Goal: Check status: Check status

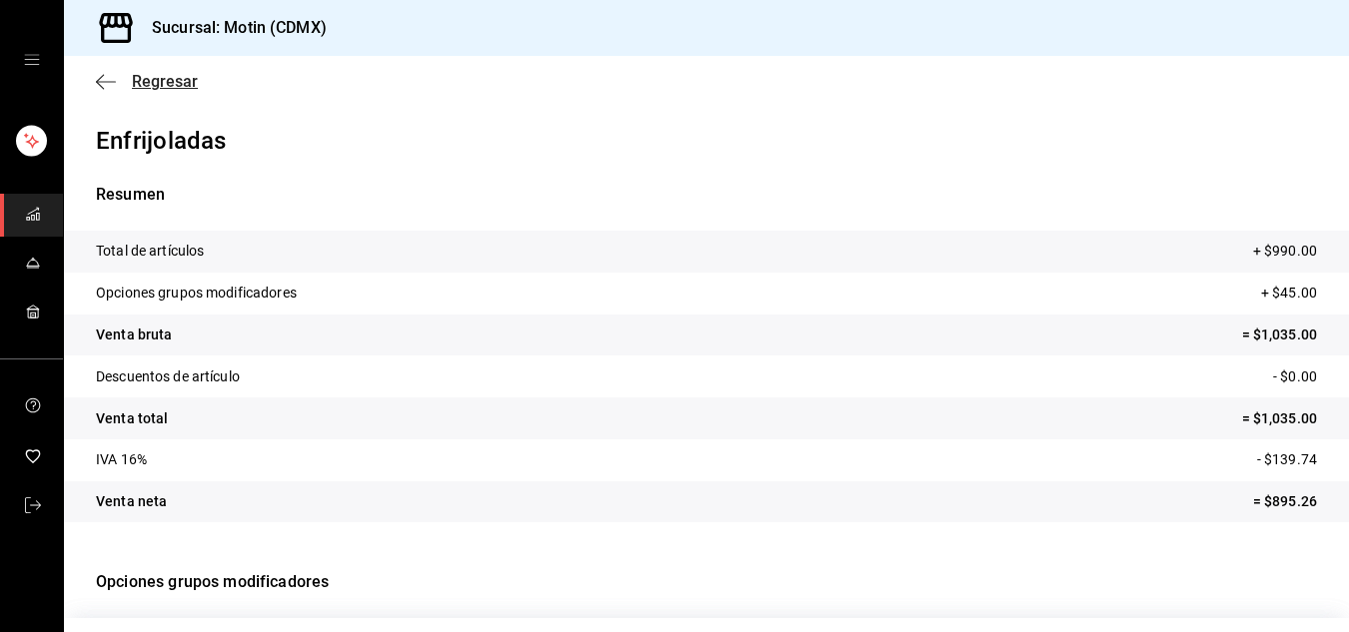
click at [109, 80] on icon "button" at bounding box center [106, 82] width 20 height 18
click at [162, 84] on font "Regresar" at bounding box center [165, 81] width 66 height 19
click at [178, 89] on font "Regresar" at bounding box center [165, 81] width 66 height 19
click at [138, 77] on font "Regresar" at bounding box center [165, 81] width 66 height 19
click at [154, 78] on font "Regresar" at bounding box center [165, 81] width 66 height 19
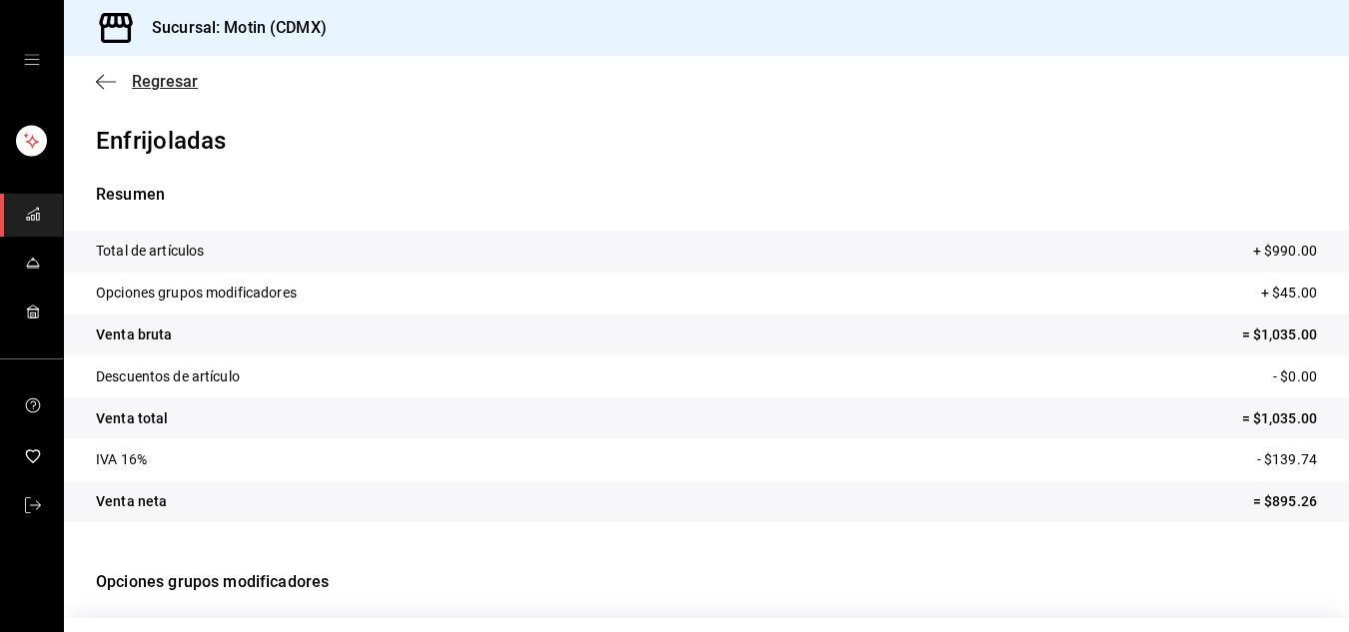
click at [144, 80] on font "Regresar" at bounding box center [165, 81] width 66 height 19
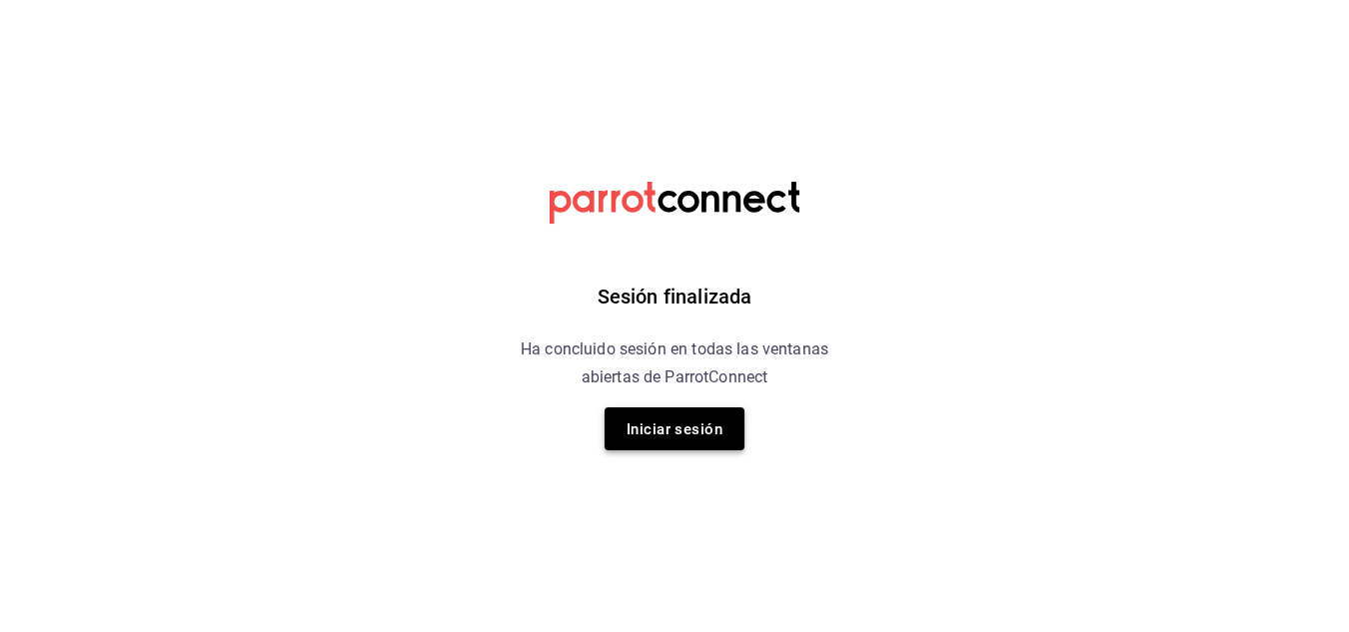
click at [703, 436] on font "Iniciar sesión" at bounding box center [674, 430] width 96 height 18
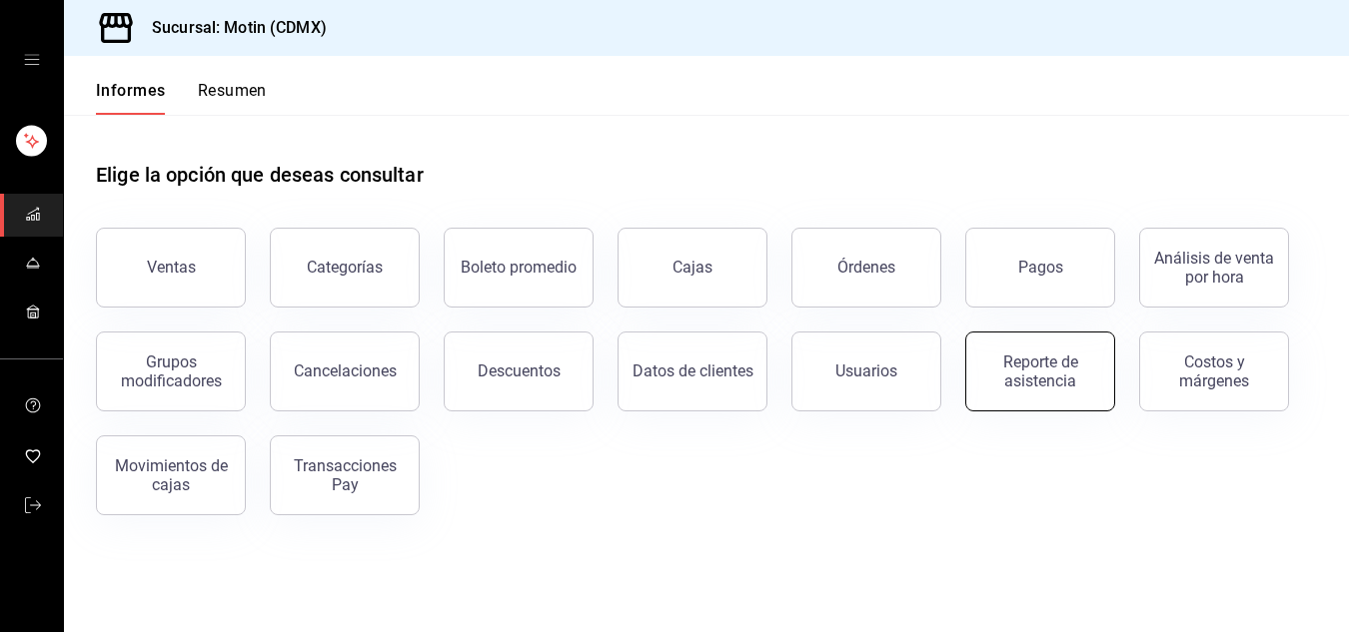
click at [1061, 377] on font "Reporte de asistencia" at bounding box center [1040, 372] width 75 height 38
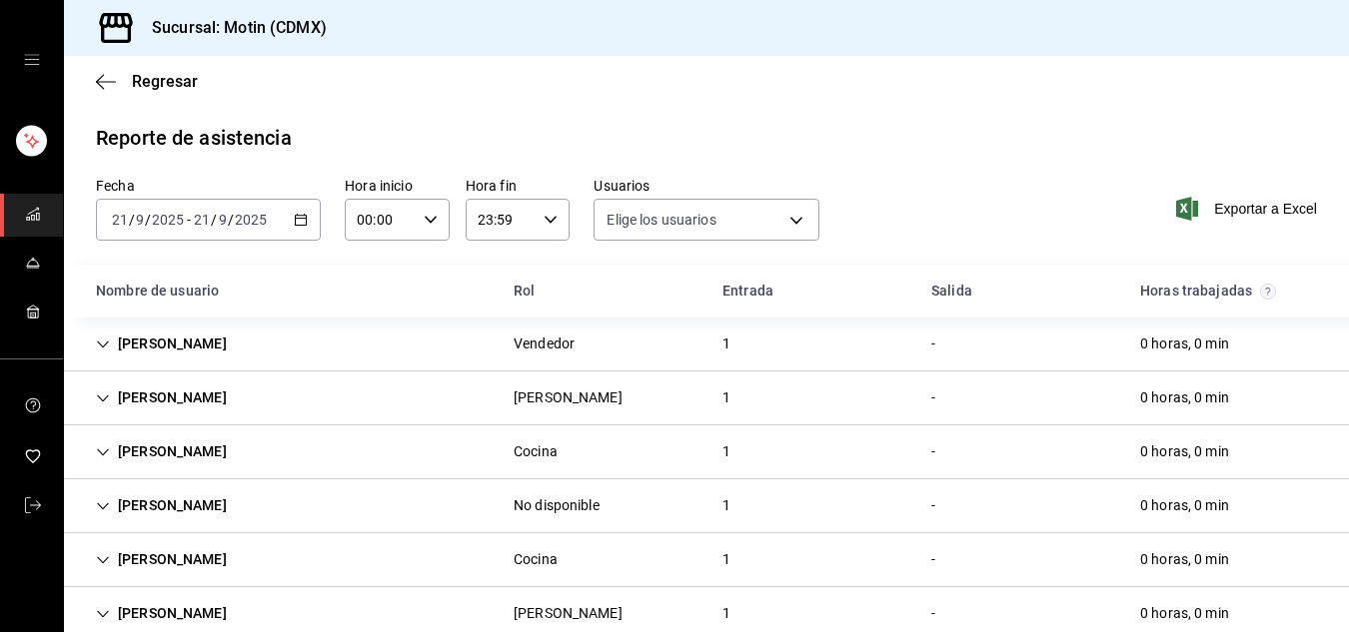
type input "cf37070f-b40b-4826-938e-00ed0c3f2a2d,ca85a358-cf78-4773-8d78-206571464cb4,2c85b…"
click at [295, 220] on icon "button" at bounding box center [301, 220] width 14 height 14
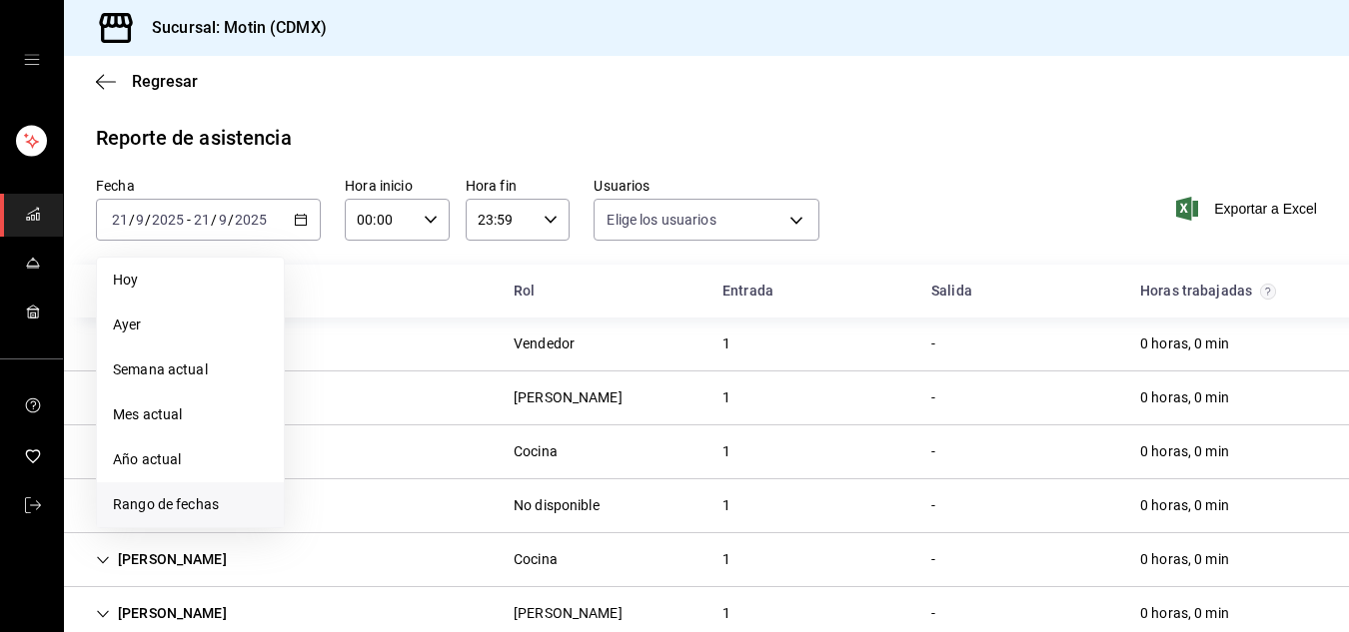
click at [176, 510] on font "Rango de fechas" at bounding box center [166, 504] width 106 height 16
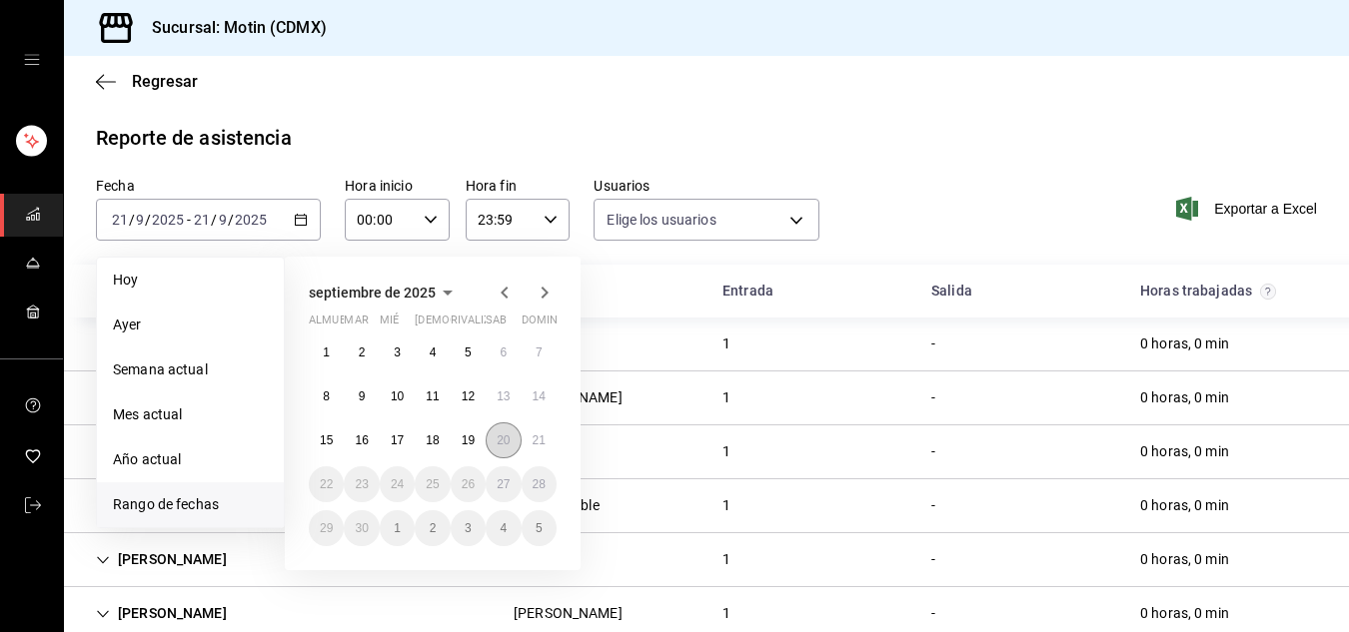
click at [497, 434] on font "20" at bounding box center [502, 441] width 13 height 14
click at [496, 434] on font "20" at bounding box center [502, 441] width 13 height 14
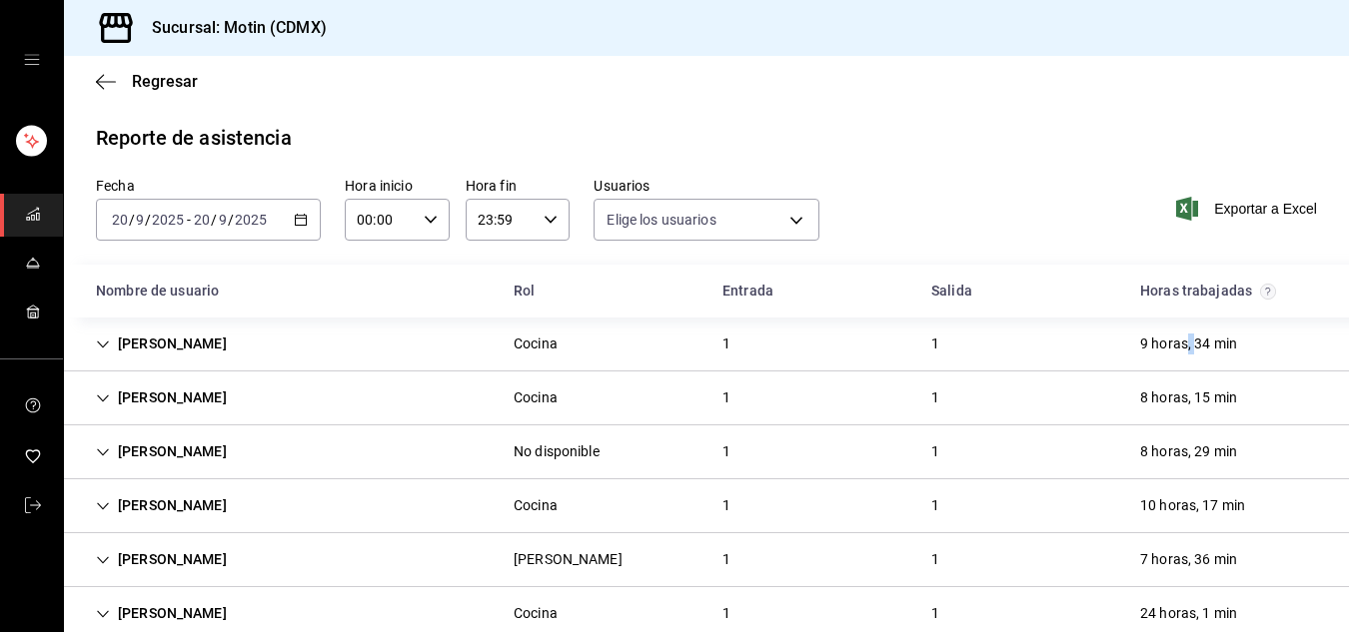
click at [1172, 340] on div "9 horas, 34 min" at bounding box center [1188, 344] width 129 height 37
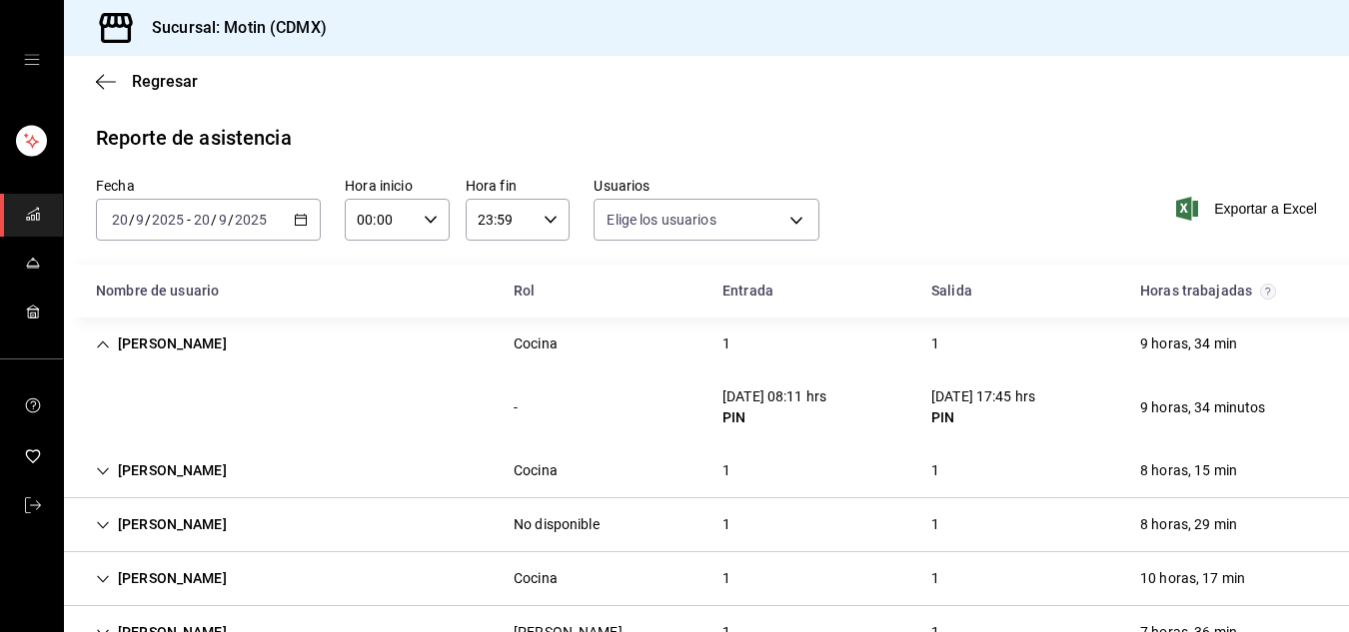
click at [1012, 405] on div "20/09/25 17:45 hrs" at bounding box center [983, 397] width 104 height 21
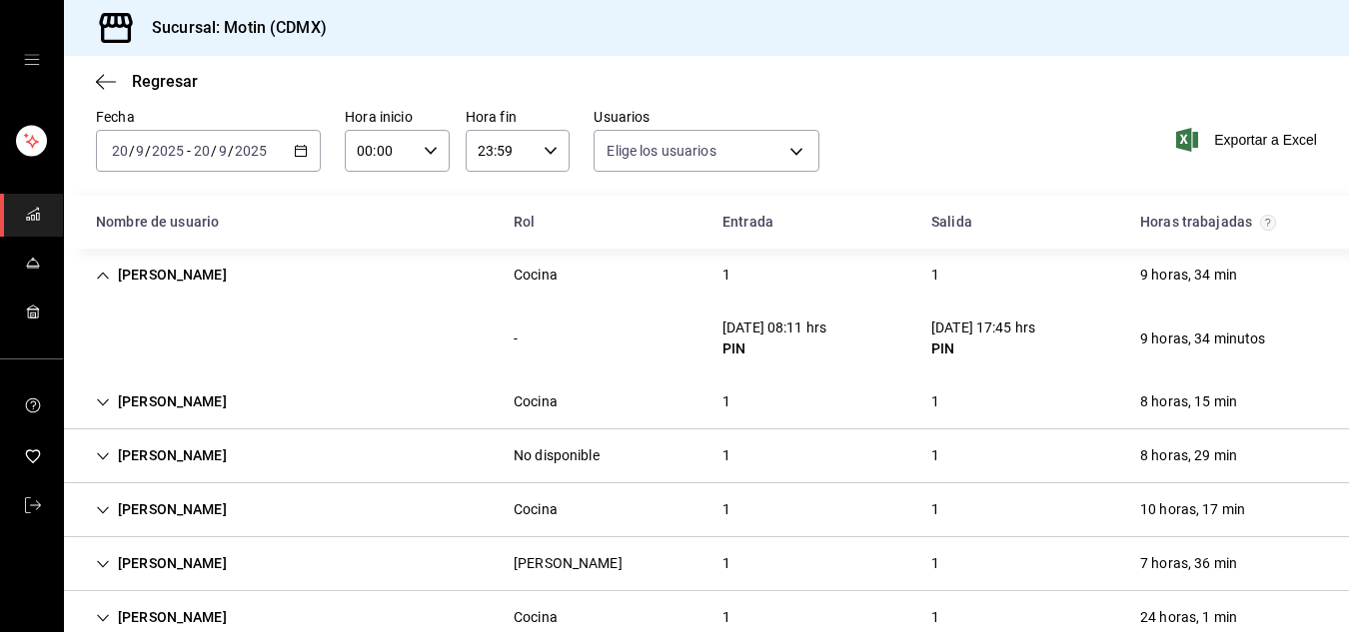
scroll to position [73, 0]
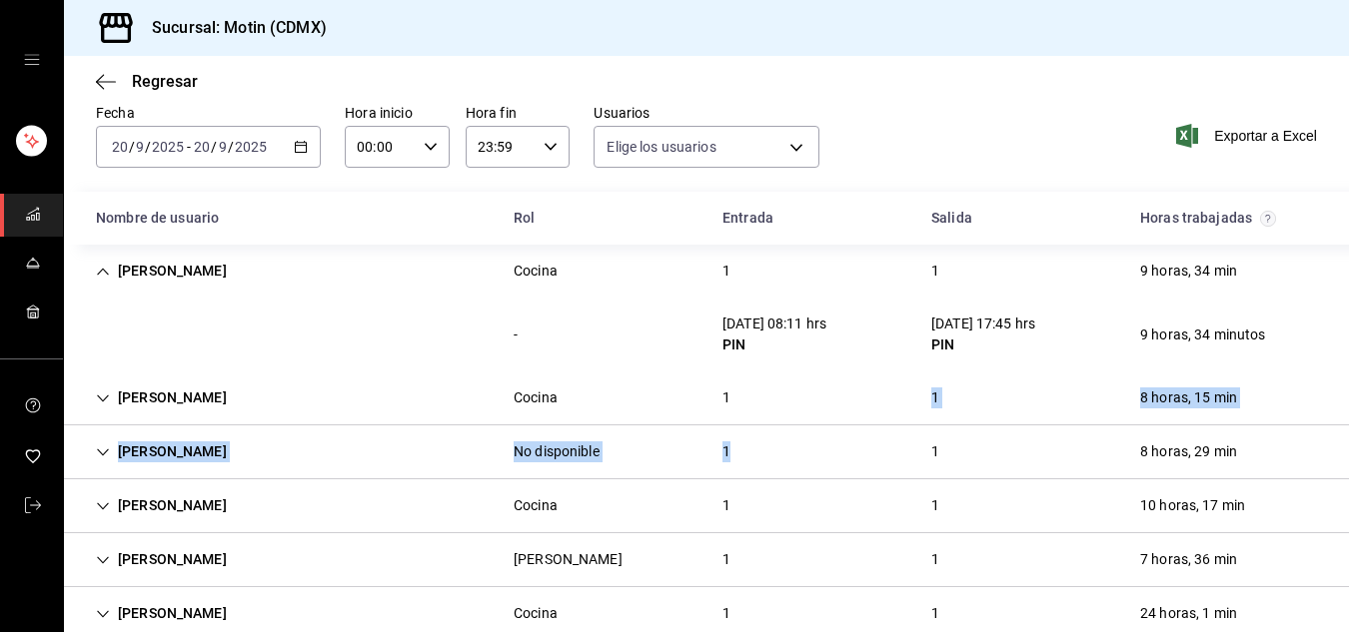
drag, startPoint x: 784, startPoint y: 469, endPoint x: 718, endPoint y: 393, distance: 100.6
click at [718, 393] on div "Dilan Zepeda Cocina 1 1 9 horas, 34 min - 20/09/25 08:11 hrs PIN 20/09/25 17:45…" at bounding box center [706, 524] width 1285 height 558
click at [718, 393] on div "1" at bounding box center [726, 398] width 40 height 37
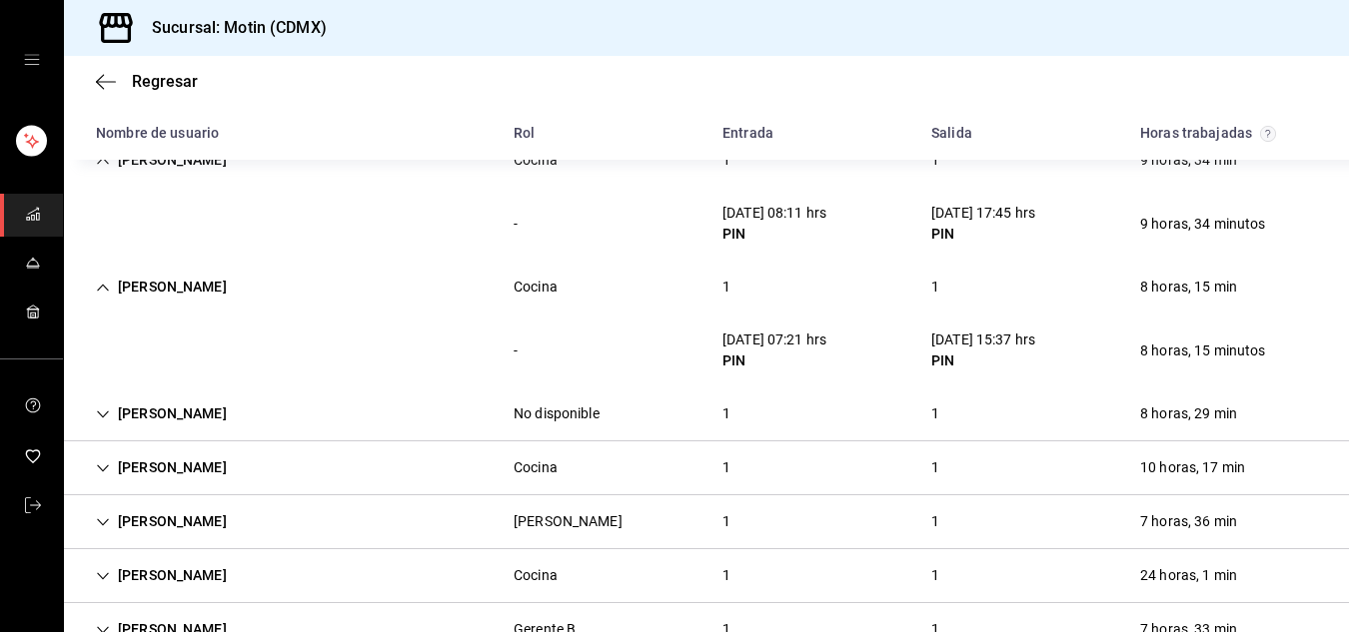
scroll to position [230, 0]
